Goal: Transaction & Acquisition: Purchase product/service

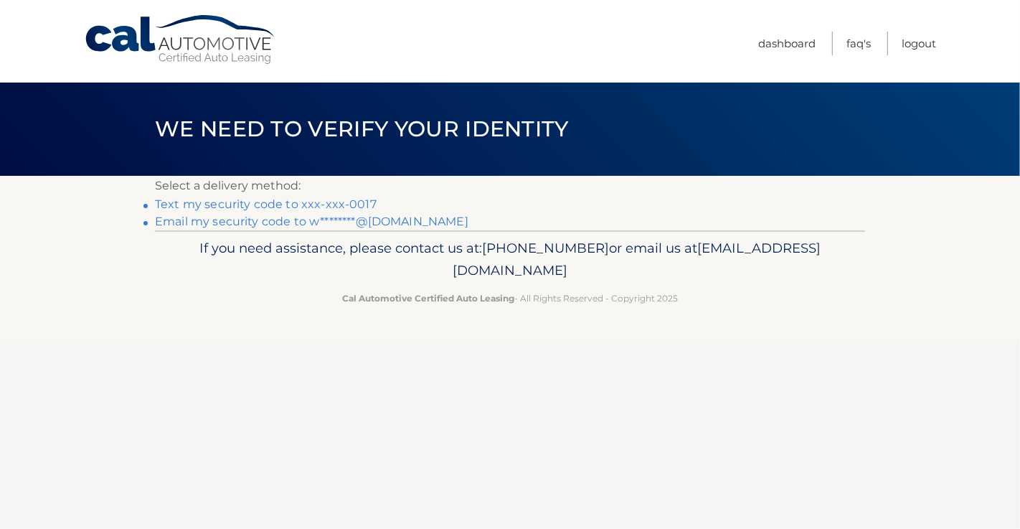
click at [338, 202] on link "Text my security code to xxx-xxx-0017" at bounding box center [266, 204] width 222 height 14
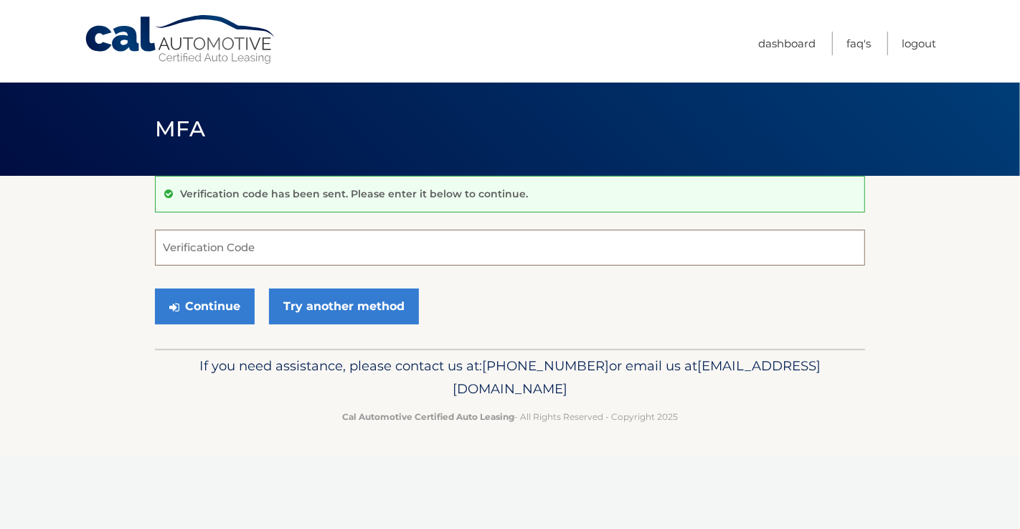
click at [187, 239] on input "Verification Code" at bounding box center [510, 248] width 710 height 36
type input "322410"
click at [216, 311] on button "Continue" at bounding box center [205, 306] width 100 height 36
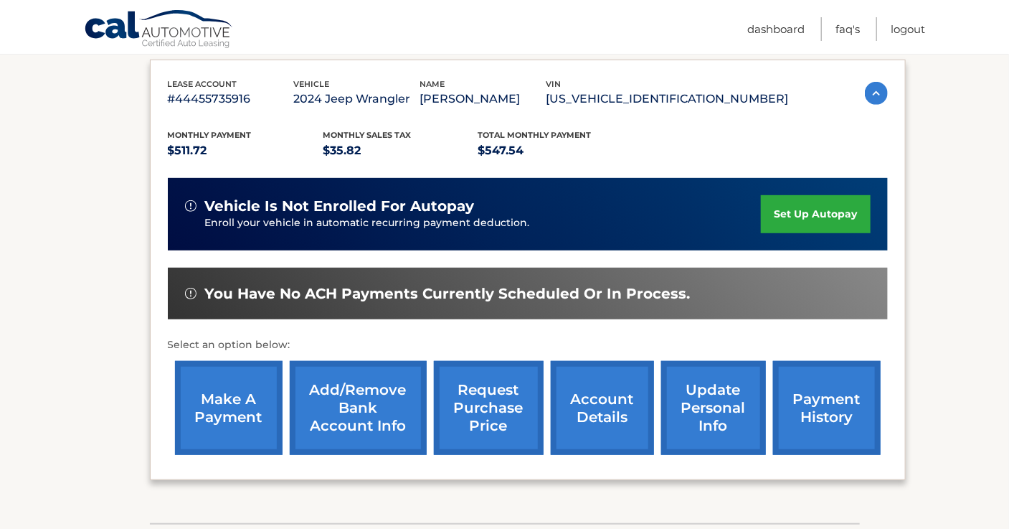
scroll to position [244, 0]
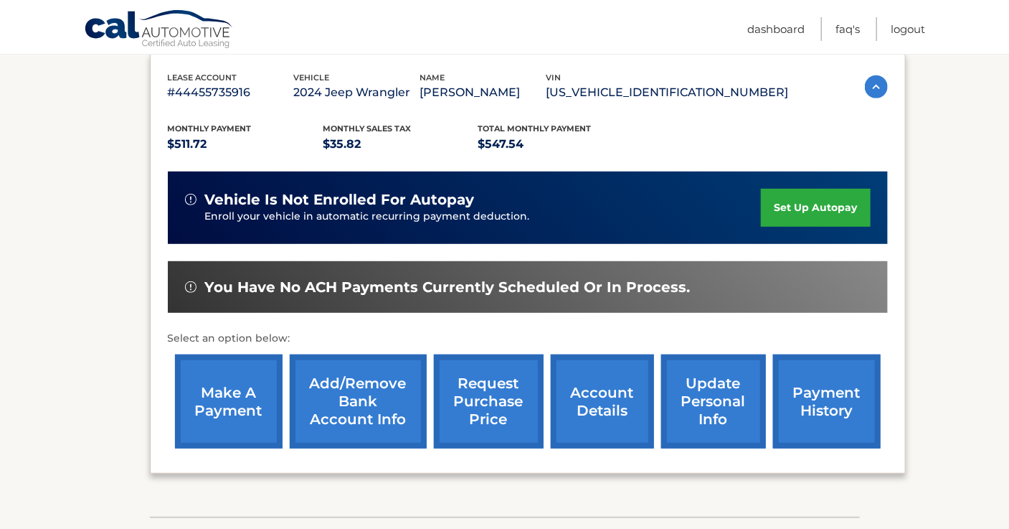
click at [250, 379] on link "make a payment" at bounding box center [229, 401] width 108 height 94
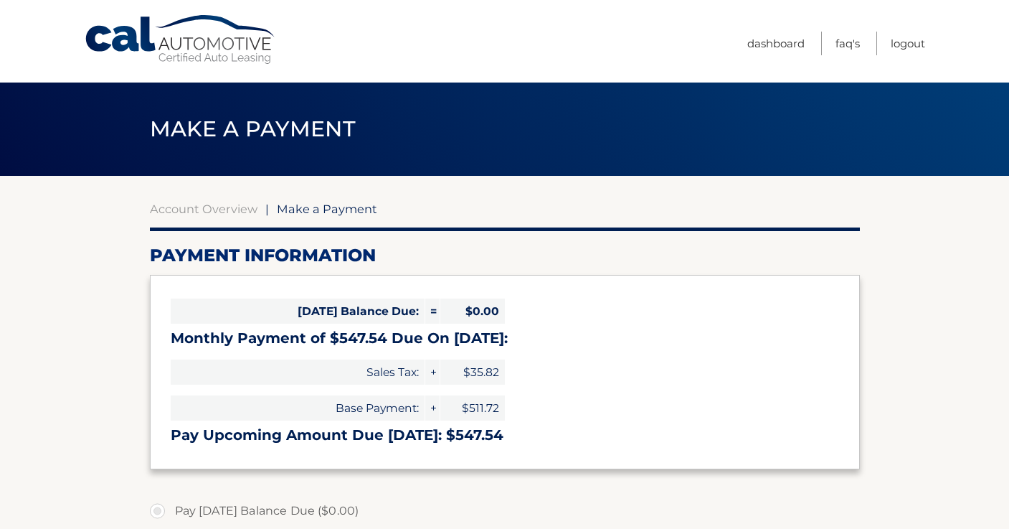
select select "NDQ3MThkMjMtN2FjOS00OTU1LWFhMzQtYjJkMmJiMWM0ZjA5"
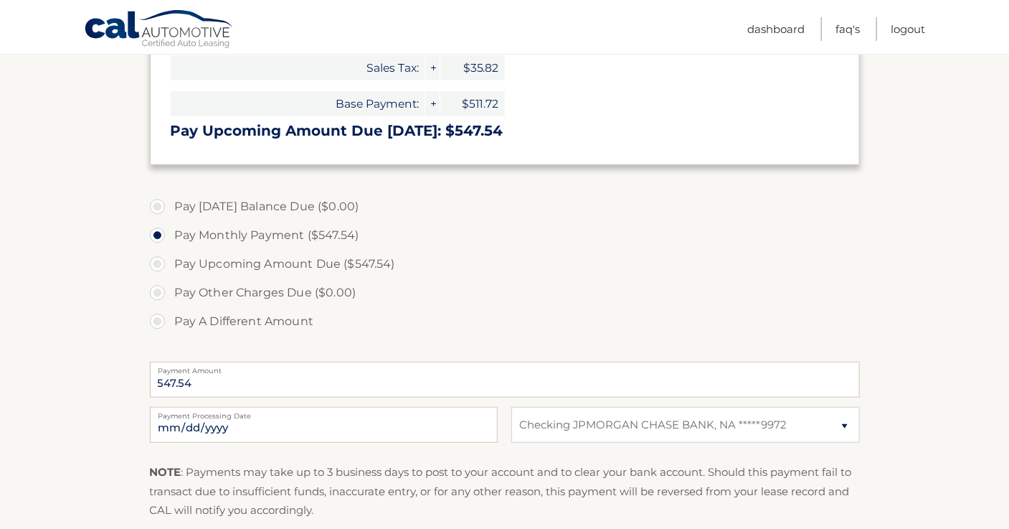
scroll to position [308, 0]
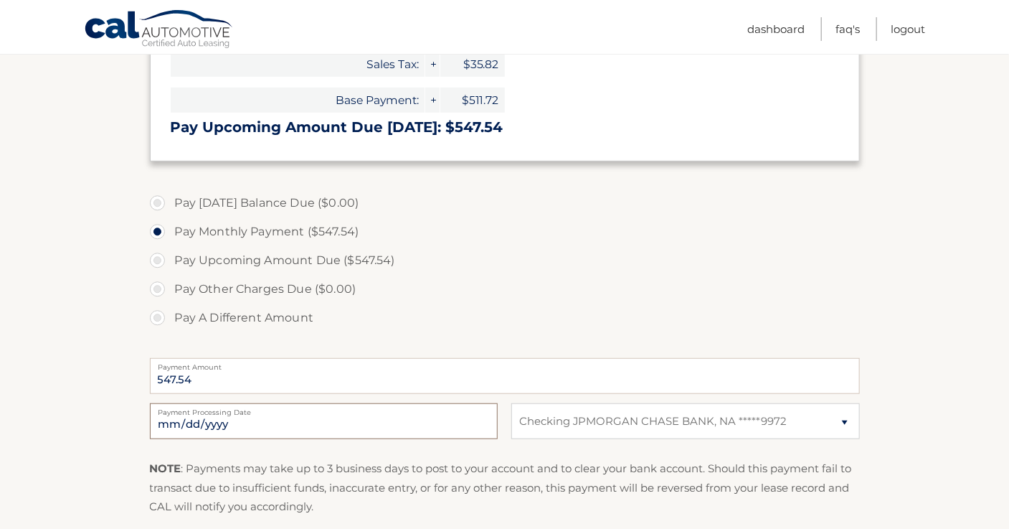
click at [190, 425] on input "2025-10-12" at bounding box center [324, 421] width 348 height 36
type input "2025-10-27"
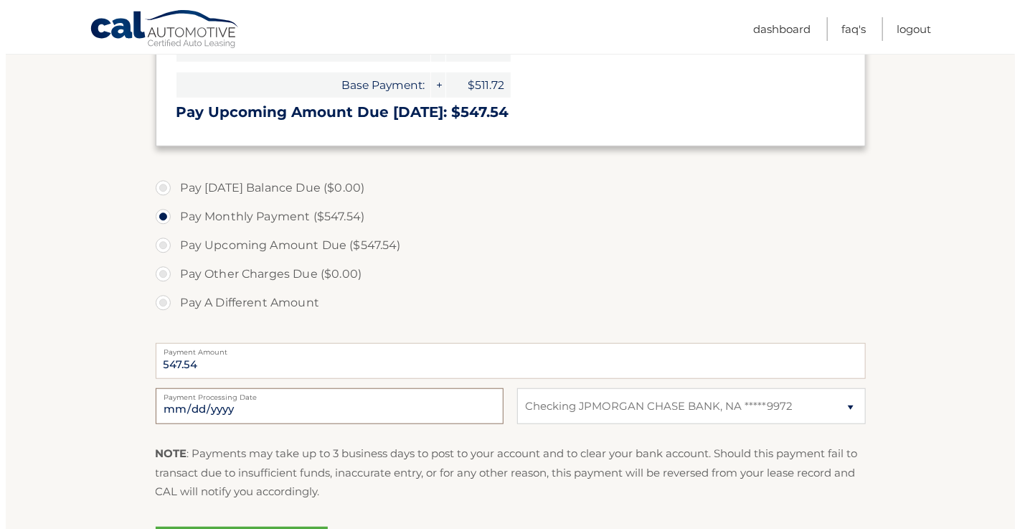
scroll to position [338, 0]
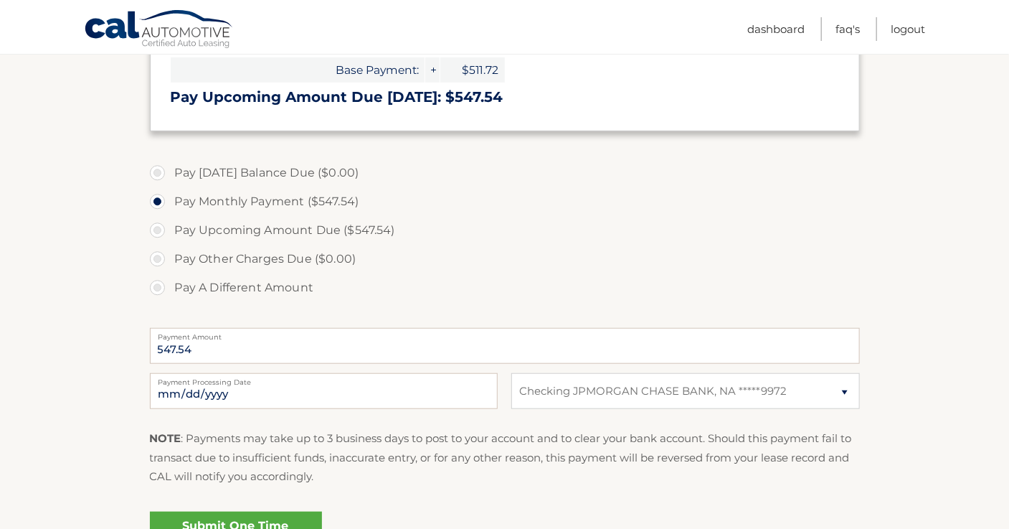
click at [255, 518] on link "Submit One Time Payment" at bounding box center [236, 535] width 172 height 46
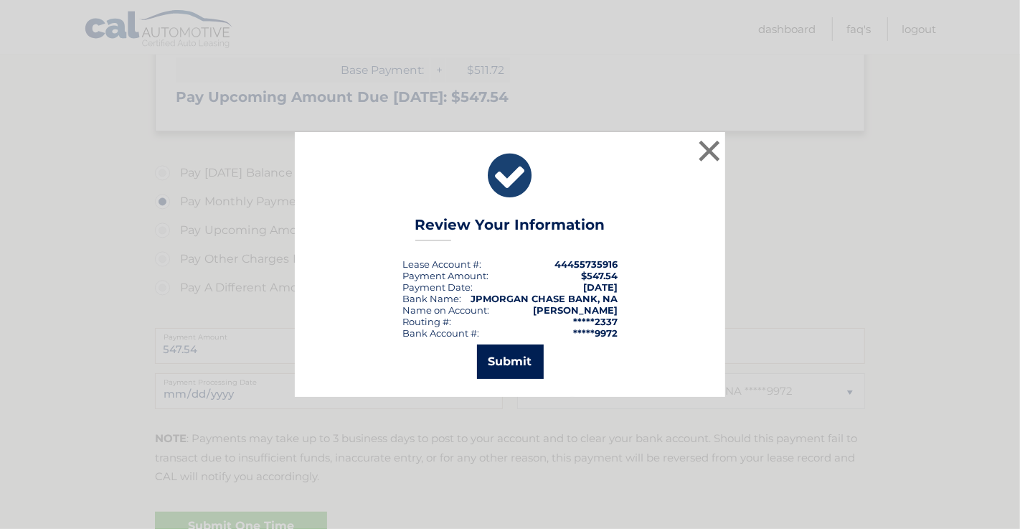
click at [524, 367] on button "Submit" at bounding box center [510, 361] width 67 height 34
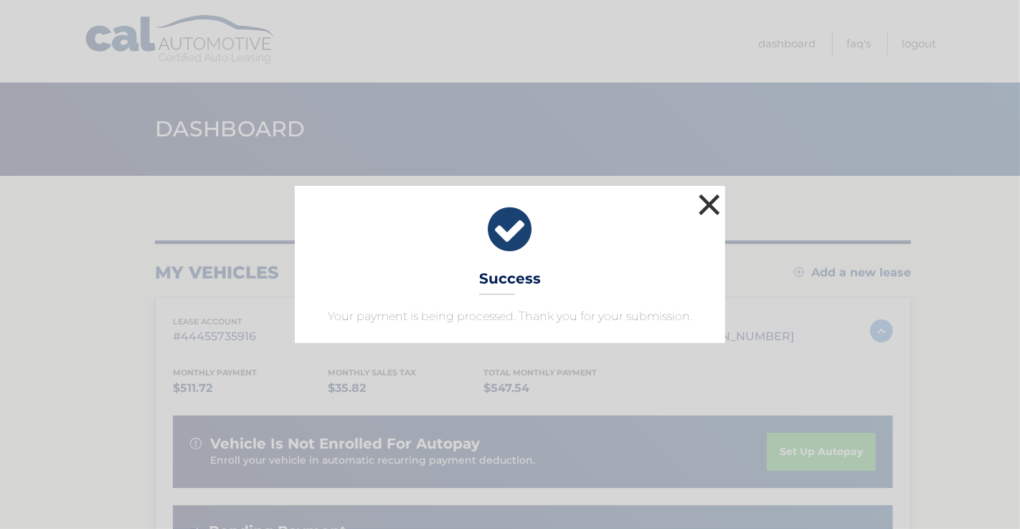
click at [710, 202] on button "×" at bounding box center [709, 204] width 29 height 29
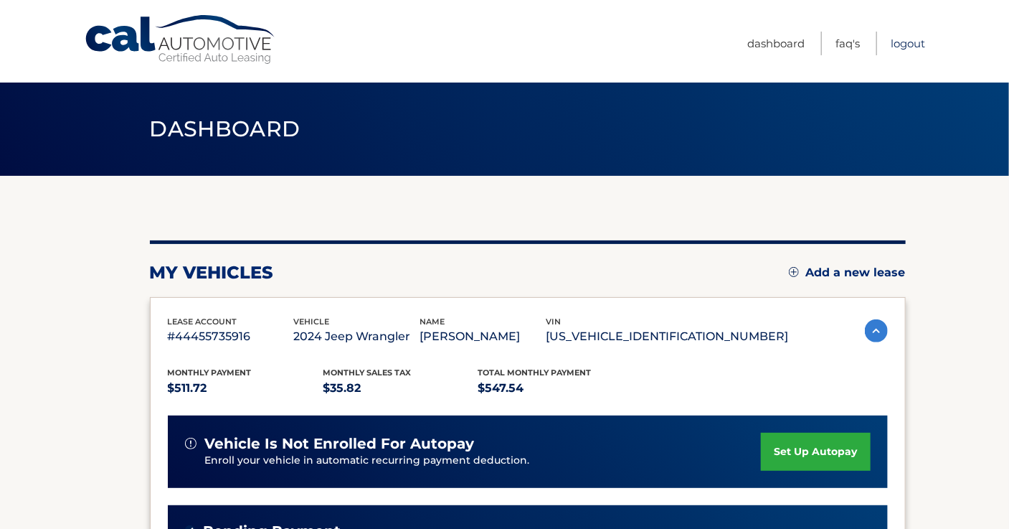
click at [899, 44] on link "Logout" at bounding box center [908, 44] width 34 height 24
